Goal: Task Accomplishment & Management: Complete application form

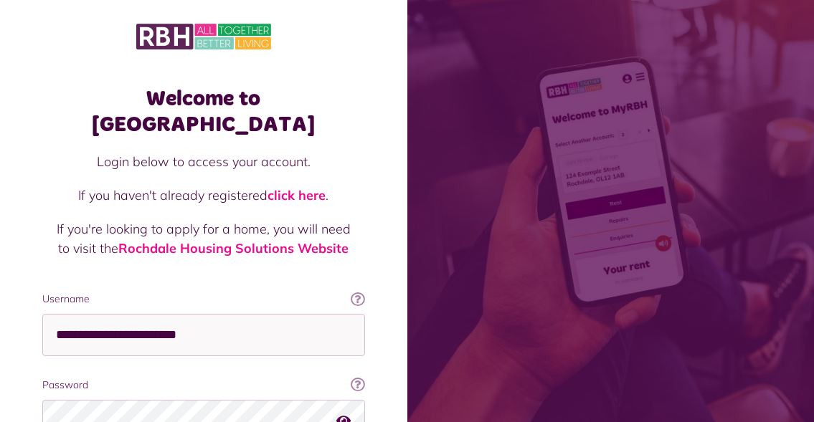
scroll to position [128, 0]
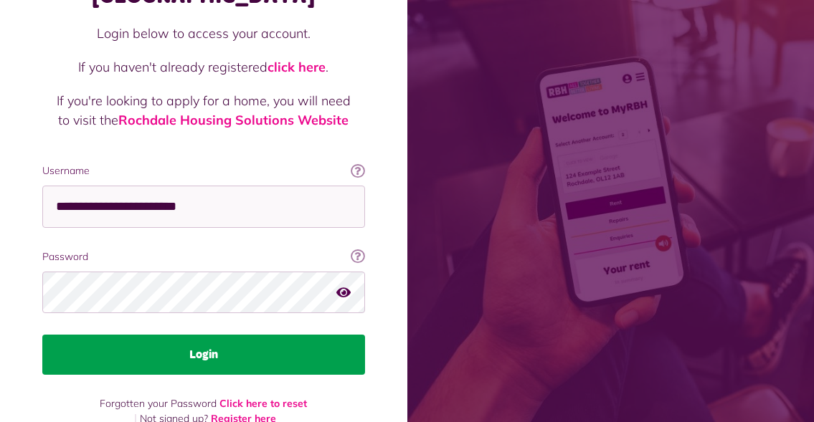
click at [245, 336] on button "Login" at bounding box center [203, 355] width 323 height 40
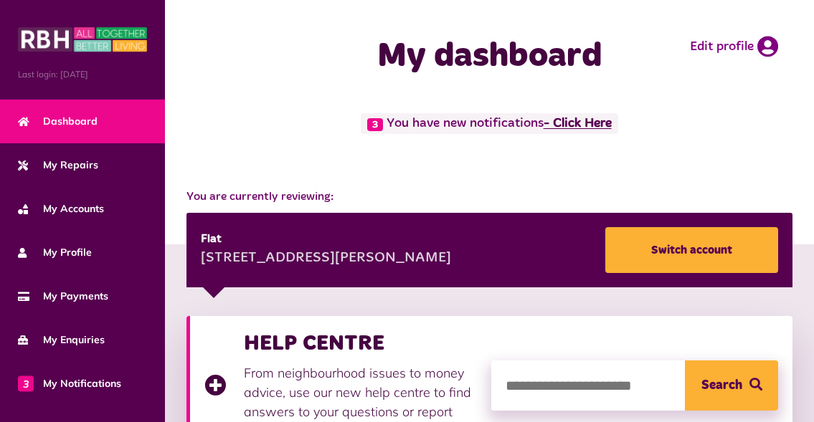
click at [595, 121] on link "- Click Here" at bounding box center [578, 124] width 68 height 13
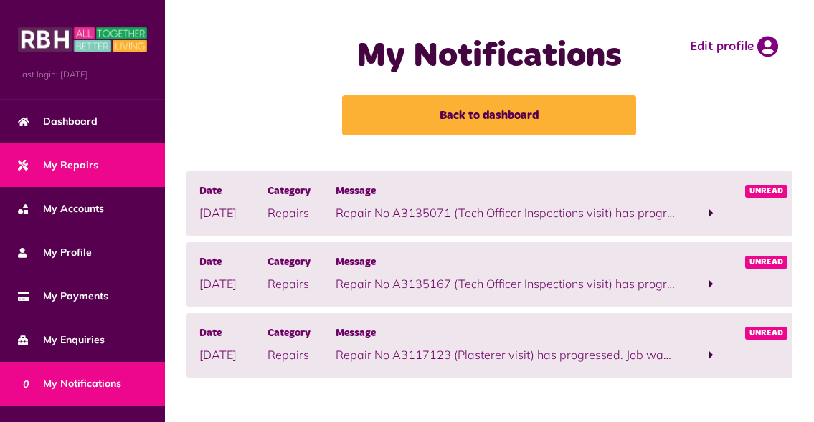
click at [86, 159] on span "My Repairs" at bounding box center [58, 165] width 80 height 15
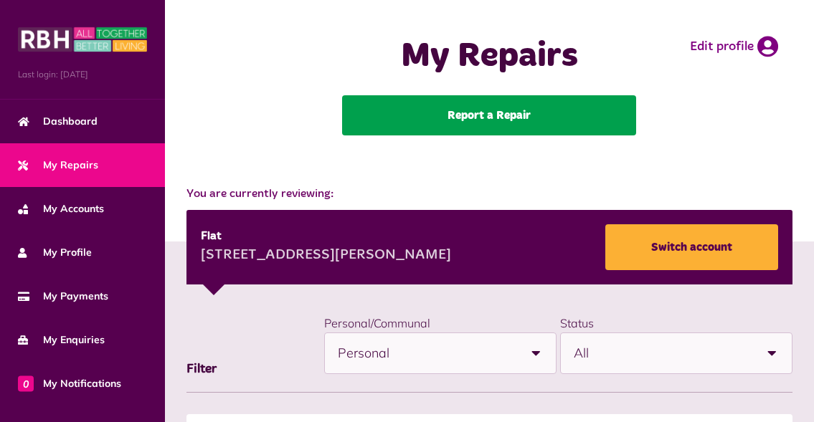
click at [478, 113] on link "Report a Repair" at bounding box center [489, 115] width 294 height 40
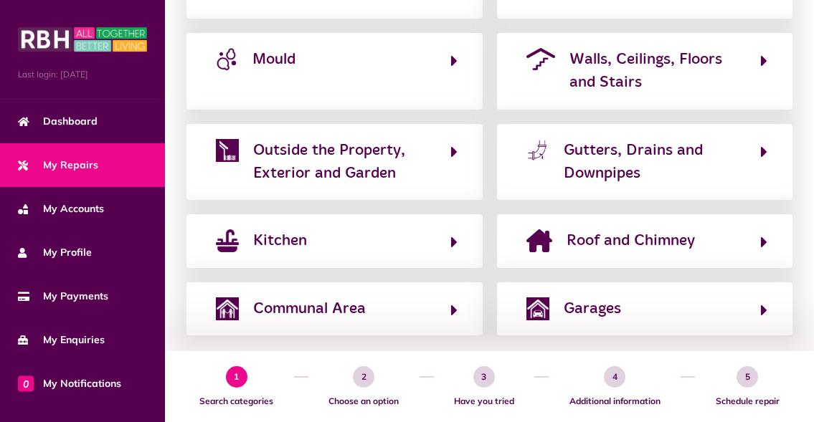
scroll to position [459, 0]
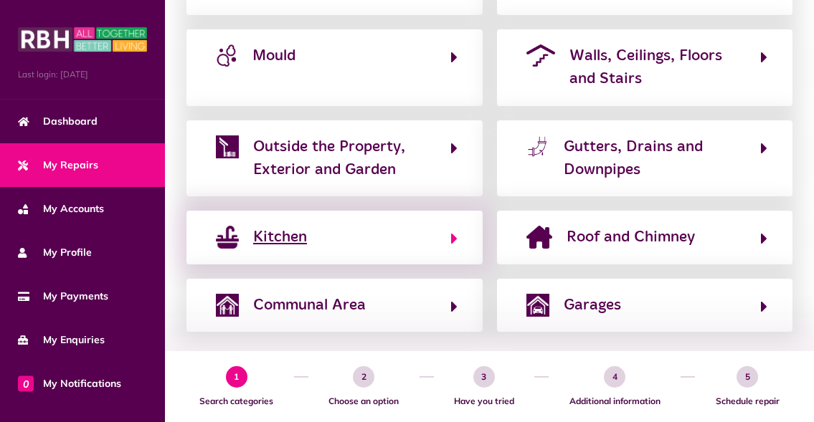
click at [449, 245] on button "Kitchen" at bounding box center [335, 237] width 246 height 24
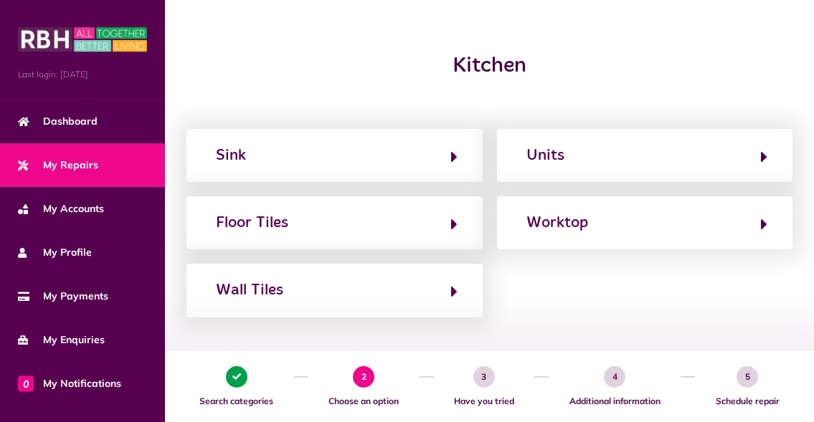
scroll to position [143, 0]
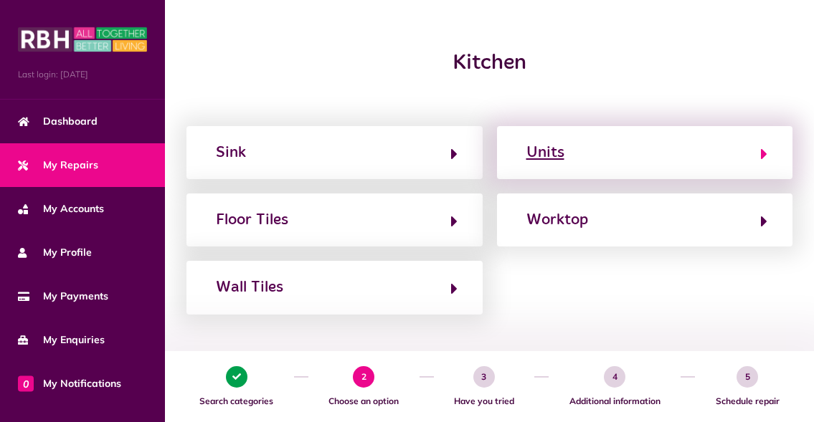
click at [622, 146] on button "Units" at bounding box center [645, 153] width 246 height 24
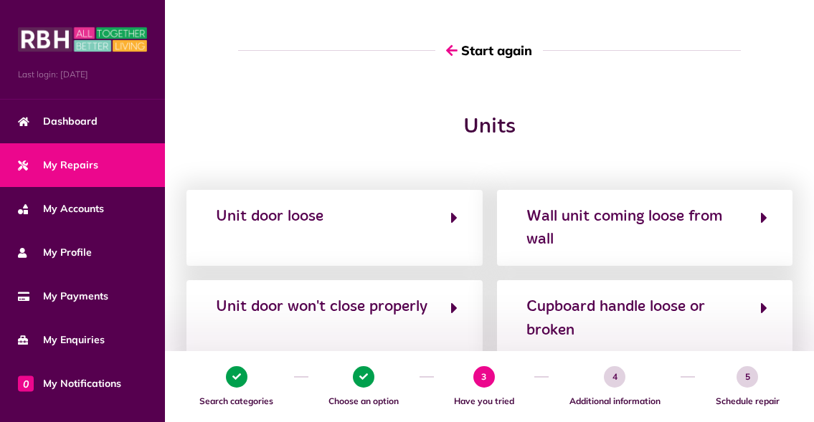
scroll to position [68, 0]
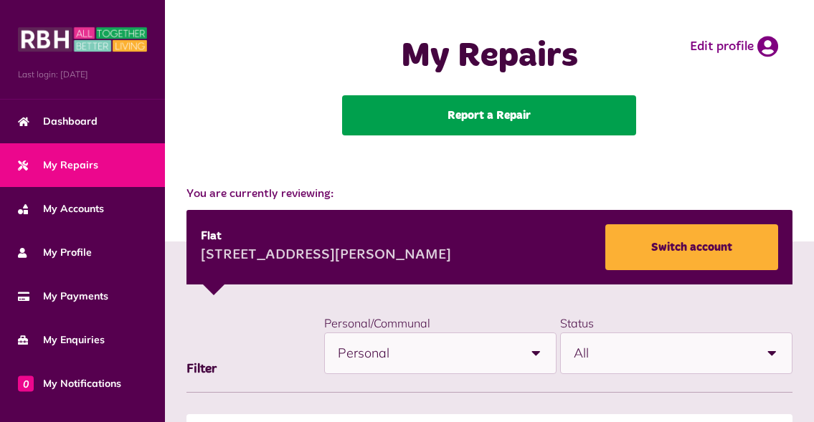
click at [496, 125] on link "Report a Repair" at bounding box center [489, 115] width 294 height 40
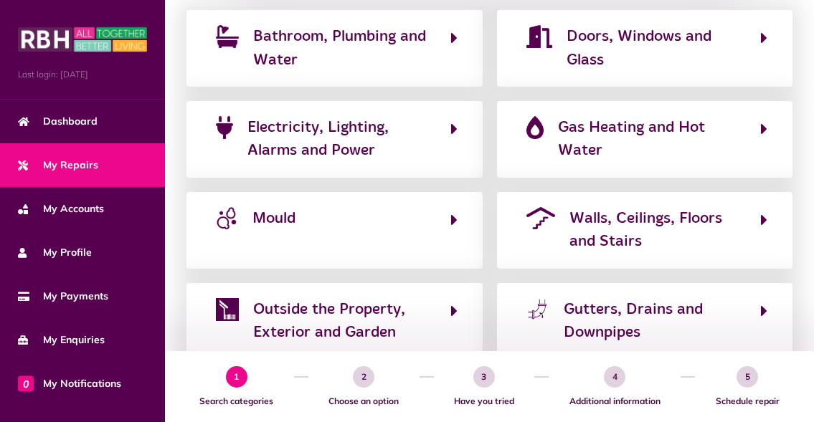
scroll to position [316, 0]
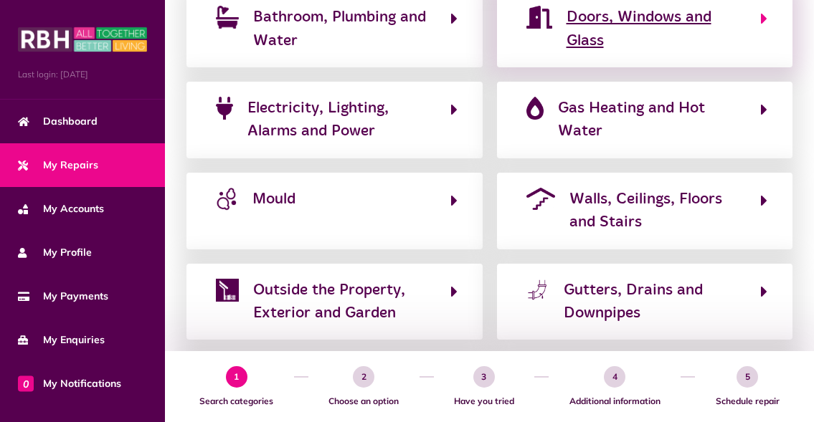
click at [628, 24] on span "Doors, Windows and Glass" at bounding box center [657, 29] width 180 height 47
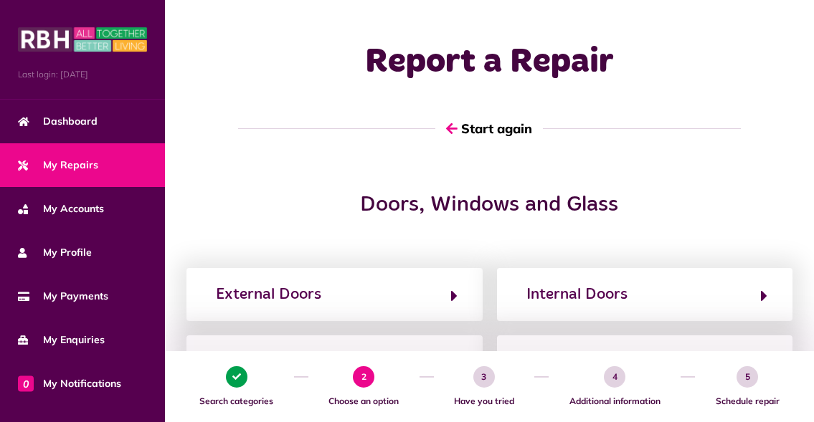
scroll to position [0, 0]
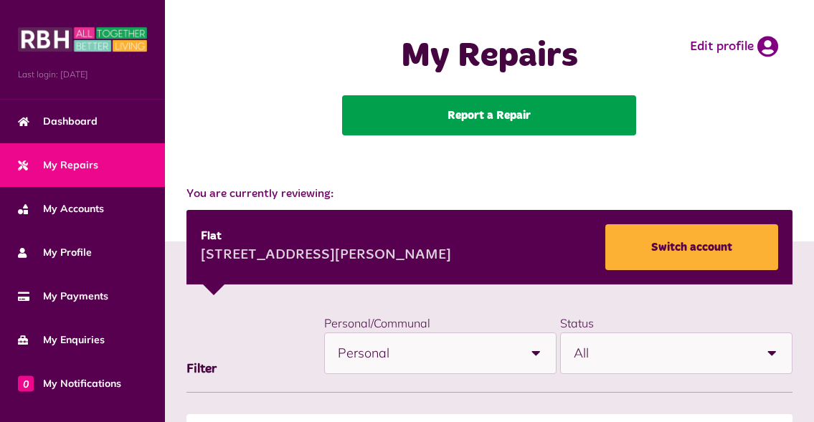
click at [542, 126] on link "Report a Repair" at bounding box center [489, 115] width 294 height 40
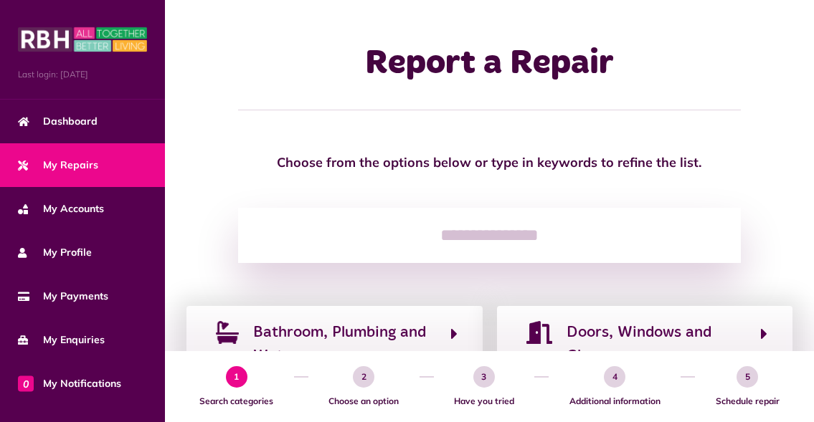
click at [509, 250] on input "search" at bounding box center [489, 236] width 503 height 56
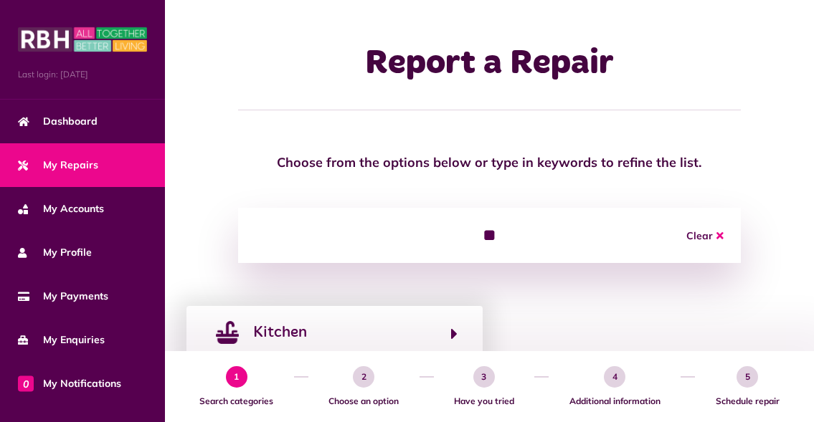
type input "*"
type input "***"
click at [267, 336] on span "Kitchen" at bounding box center [280, 332] width 54 height 23
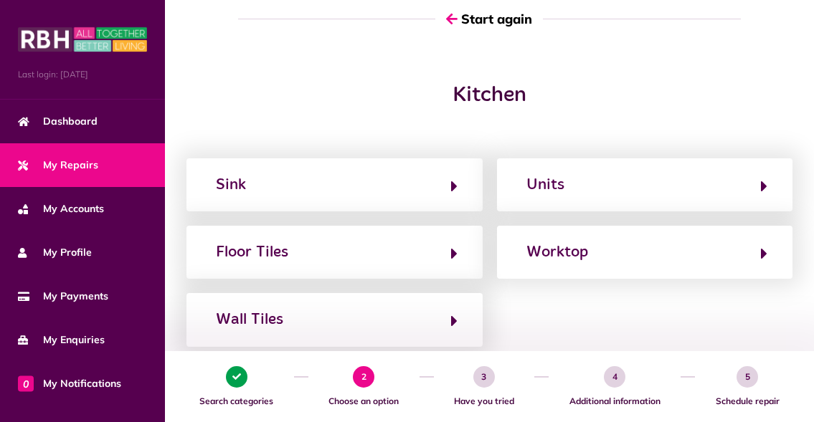
scroll to position [115, 0]
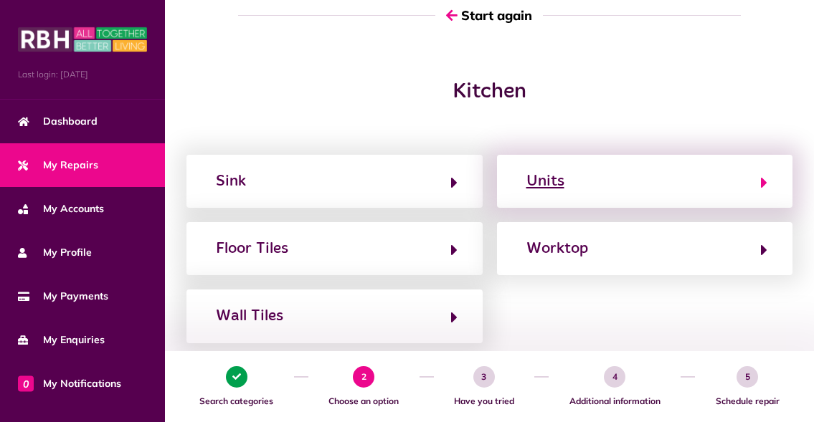
click at [566, 188] on button "Units" at bounding box center [645, 181] width 246 height 24
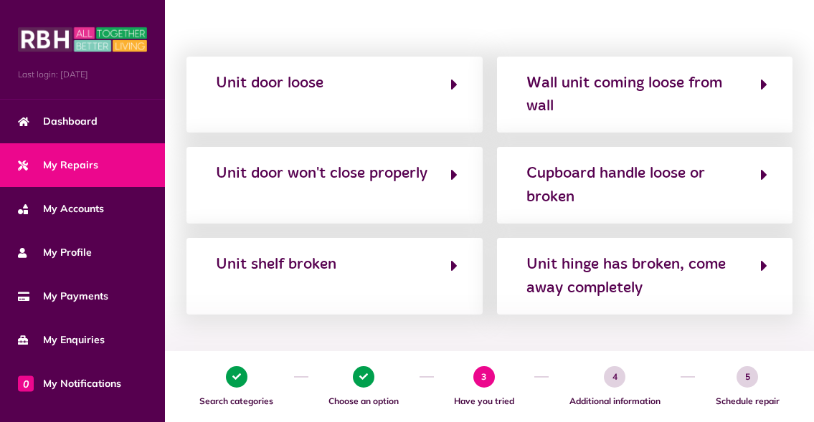
scroll to position [212, 0]
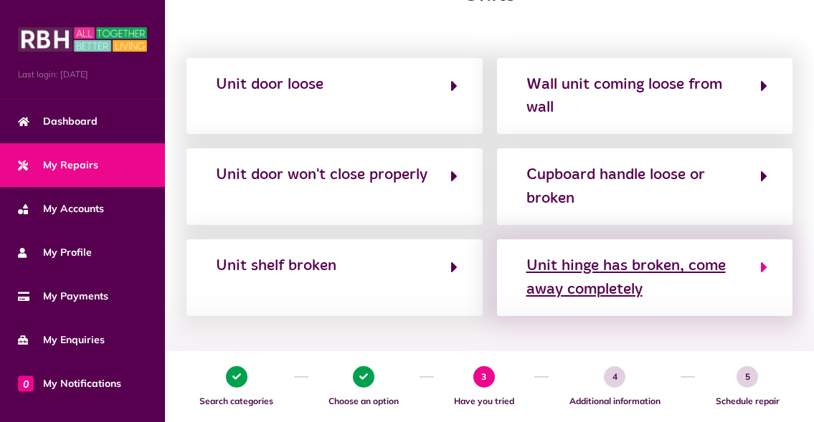
click at [592, 268] on div "Unit hinge has broken, come away completely" at bounding box center [636, 278] width 220 height 47
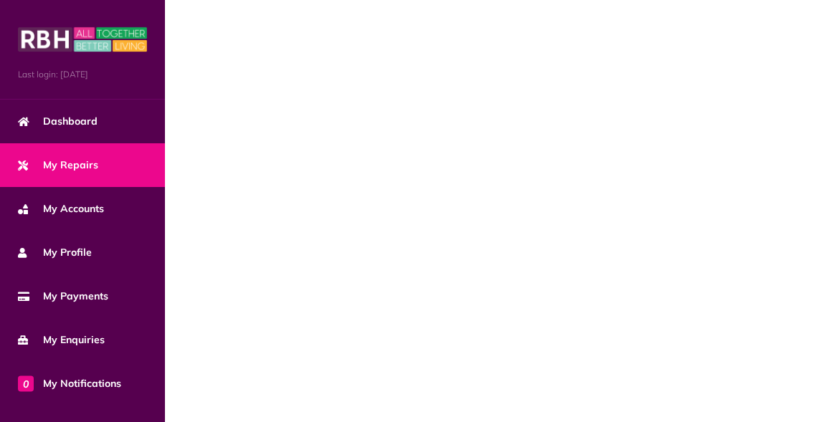
scroll to position [0, 0]
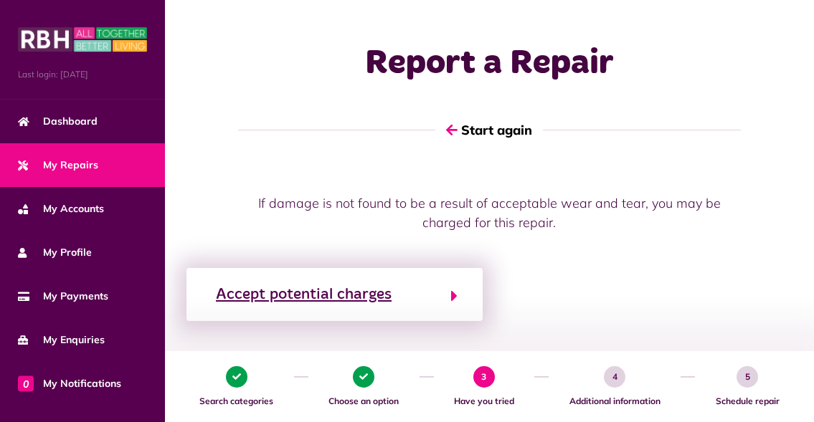
click at [452, 297] on icon "button" at bounding box center [454, 296] width 6 height 17
